Goal: Task Accomplishment & Management: Use online tool/utility

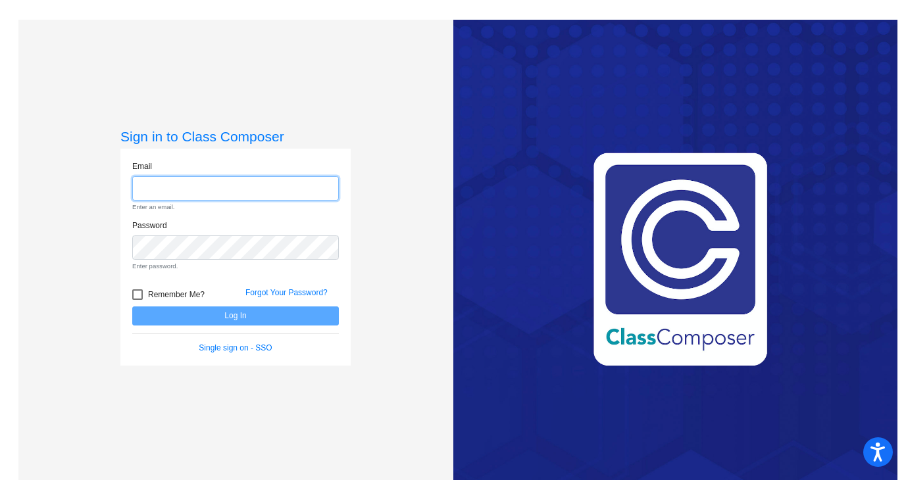
type input "[EMAIL_ADDRESS][DOMAIN_NAME]"
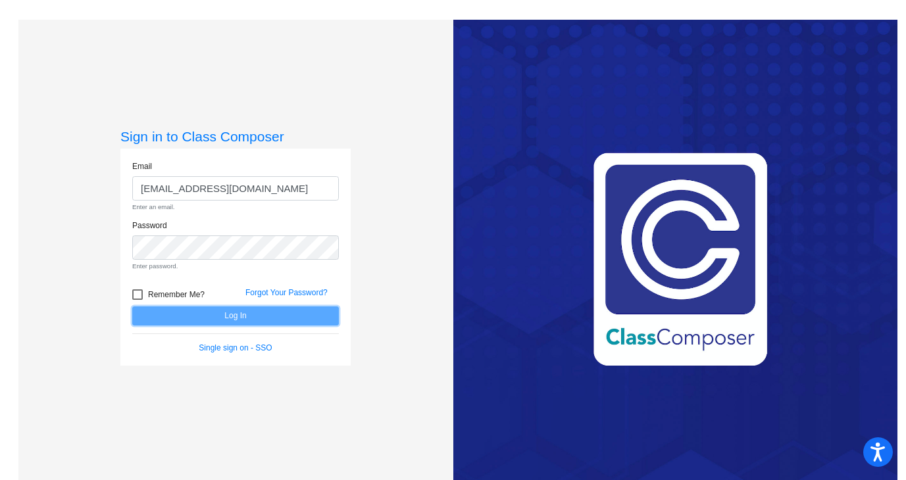
click at [172, 318] on form "Email [EMAIL_ADDRESS][DOMAIN_NAME] Enter an email. Password Enter password. Rem…" at bounding box center [235, 257] width 207 height 193
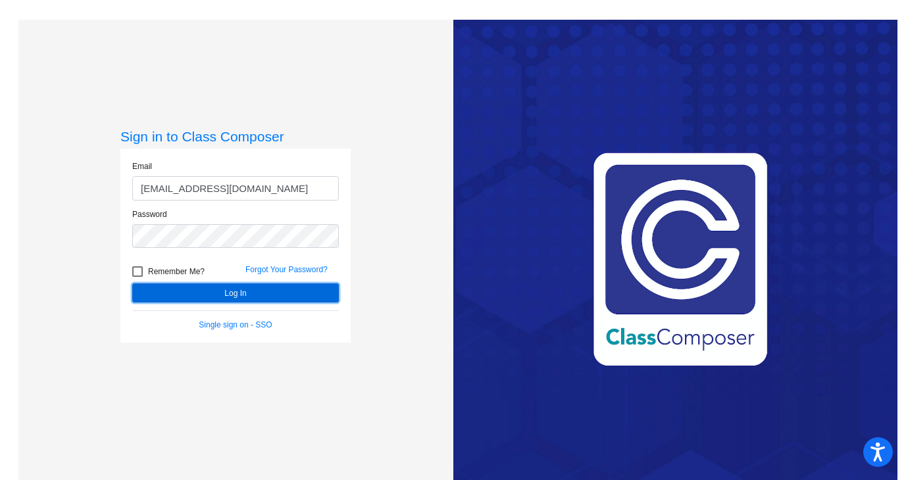
click at [196, 295] on button "Log In" at bounding box center [235, 293] width 207 height 19
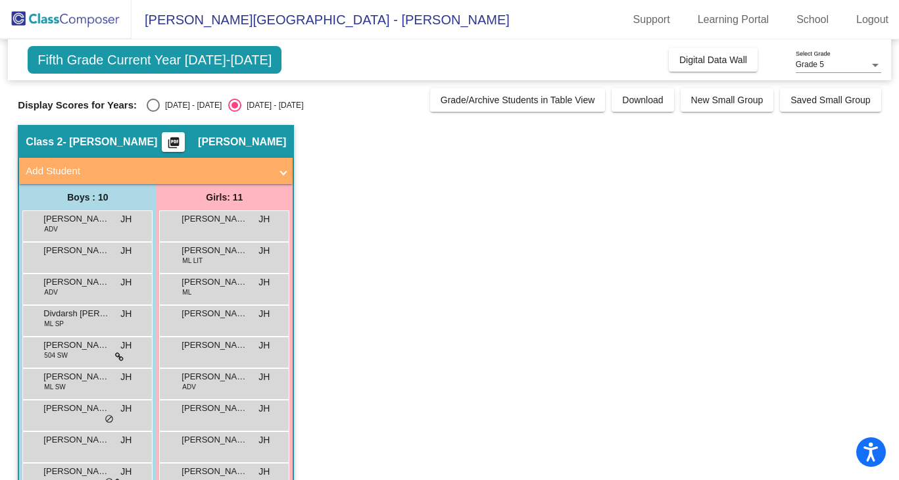
click at [164, 100] on label "[DATE] - [DATE]" at bounding box center [184, 105] width 75 height 13
click at [153, 112] on input "[DATE] - [DATE]" at bounding box center [153, 112] width 1 height 1
radio input "true"
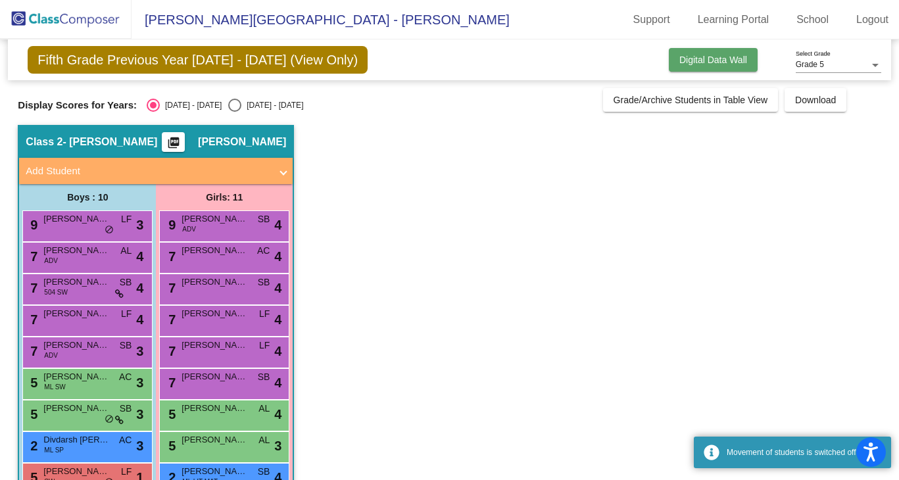
click at [722, 62] on span "Digital Data Wall" at bounding box center [714, 60] width 68 height 11
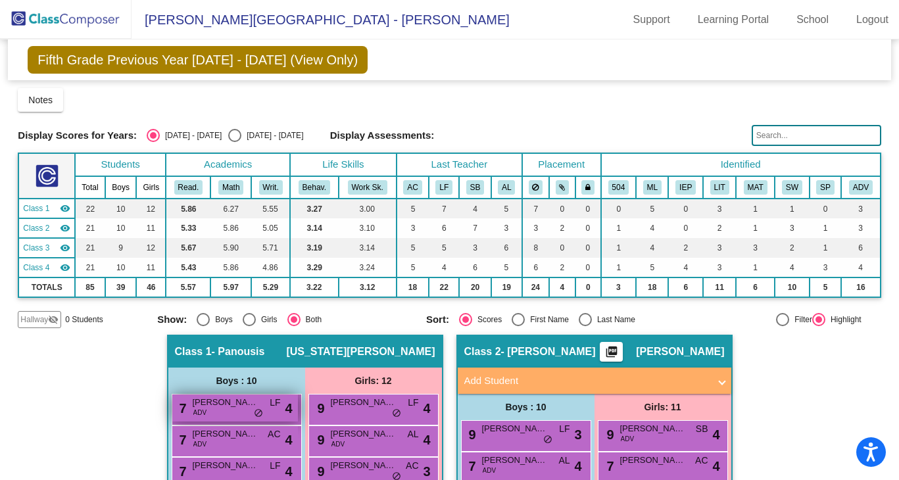
click at [274, 397] on span "LF" at bounding box center [275, 403] width 11 height 14
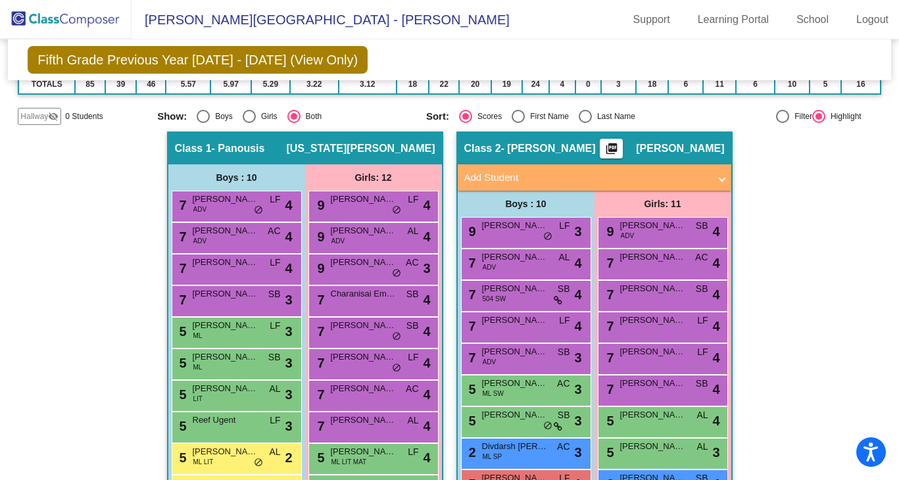
scroll to position [205, 0]
